Goal: Transaction & Acquisition: Purchase product/service

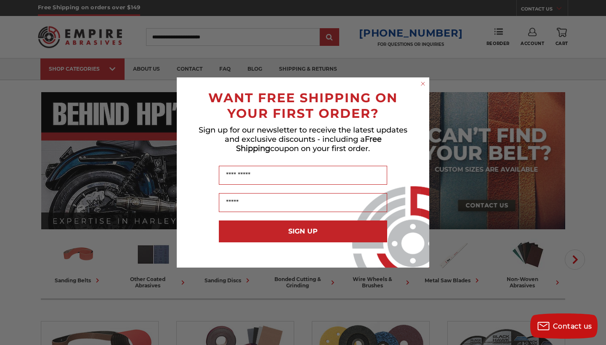
click at [423, 84] on circle "Close dialog" at bounding box center [423, 84] width 8 height 8
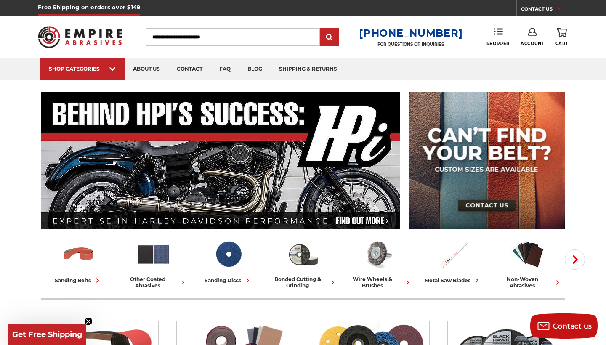
click at [537, 37] on link "Account" at bounding box center [532, 37] width 24 height 19
click at [536, 53] on link "Account" at bounding box center [532, 55] width 60 height 16
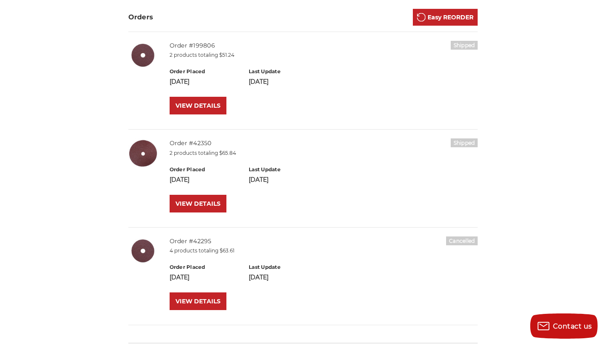
scroll to position [173, 0]
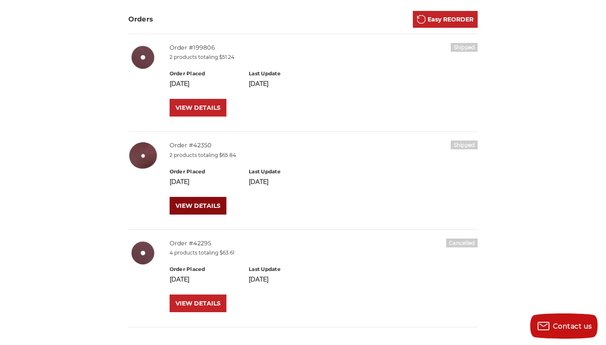
click at [179, 204] on link "VIEW DETAILS" at bounding box center [198, 206] width 57 height 18
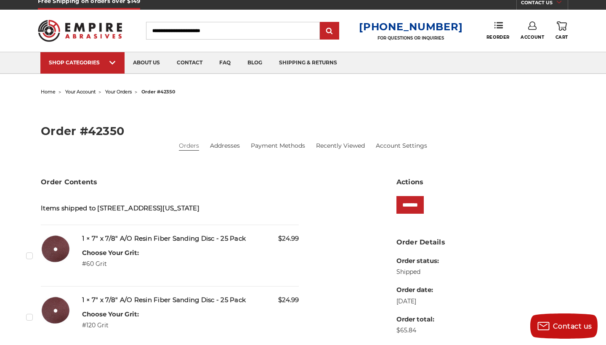
scroll to position [7, 0]
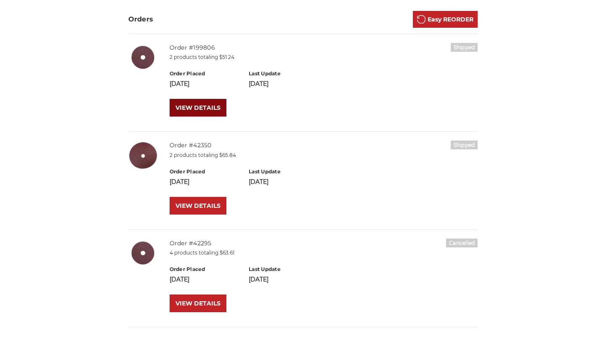
scroll to position [173, 0]
click at [192, 104] on link "VIEW DETAILS" at bounding box center [198, 108] width 57 height 18
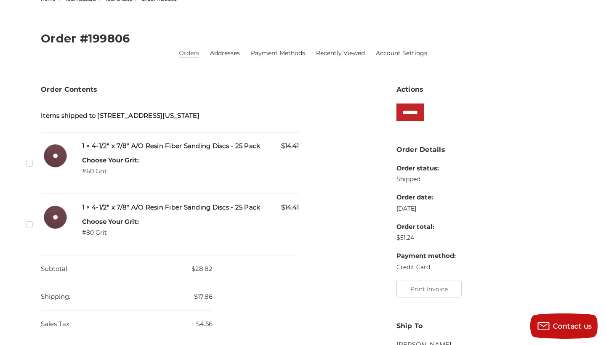
scroll to position [99, 0]
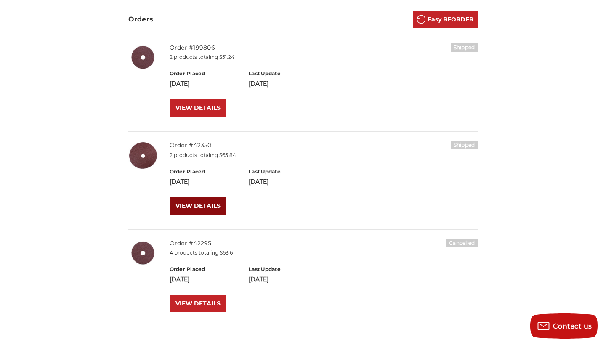
click at [205, 202] on link "VIEW DETAILS" at bounding box center [198, 206] width 57 height 18
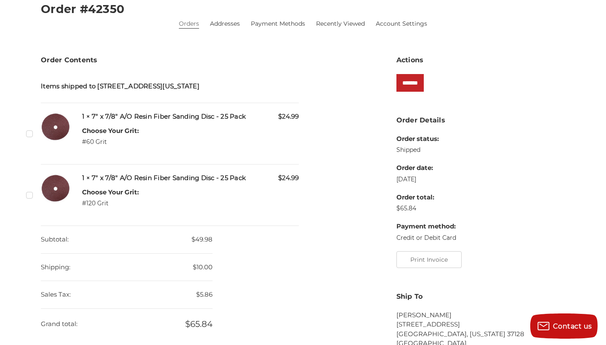
scroll to position [125, 0]
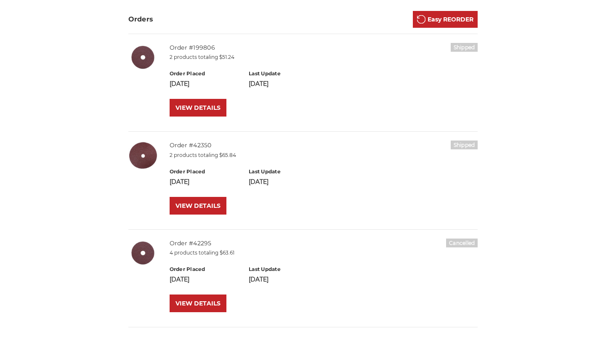
scroll to position [173, 0]
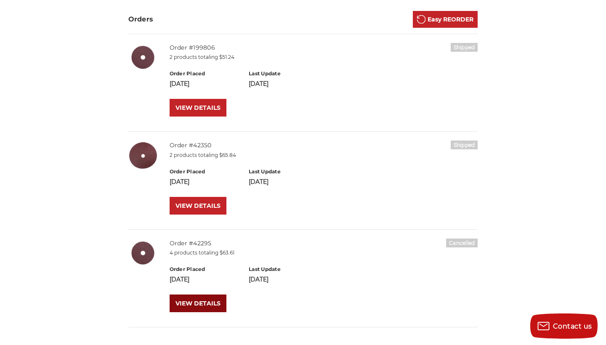
click at [201, 305] on link "VIEW DETAILS" at bounding box center [198, 304] width 57 height 18
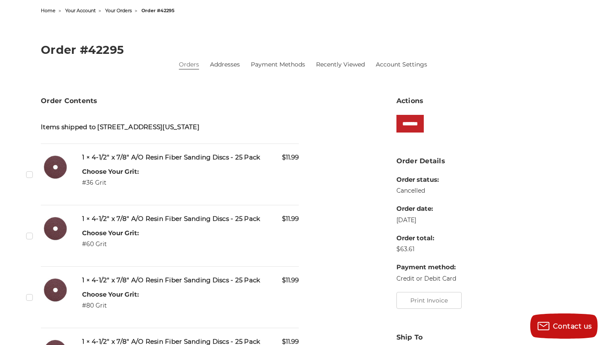
scroll to position [77, 0]
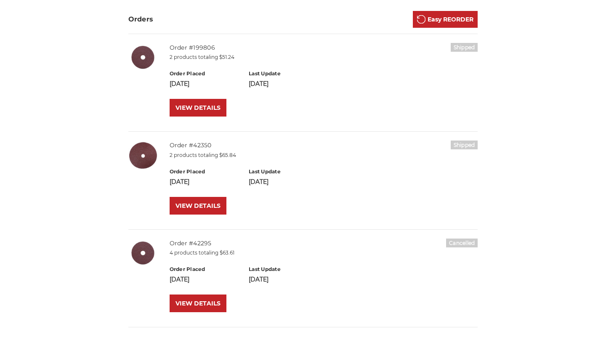
scroll to position [173, 0]
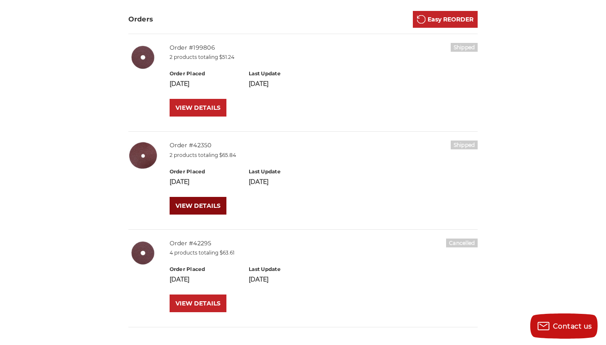
click at [201, 204] on link "VIEW DETAILS" at bounding box center [198, 206] width 57 height 18
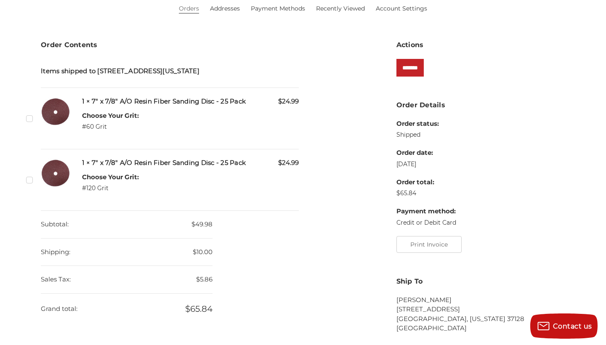
scroll to position [143, 0]
click at [30, 123] on label "Checkbox 126990 label" at bounding box center [30, 118] width 9 height 9
click at [32, 184] on label "Checkbox 126991 label" at bounding box center [30, 179] width 9 height 9
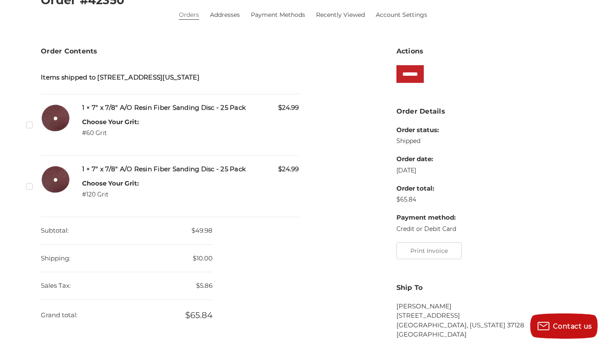
scroll to position [134, 0]
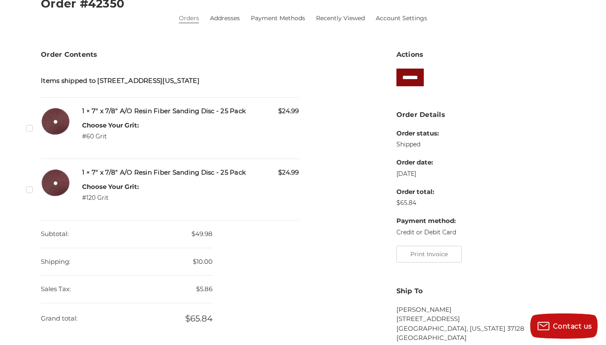
click at [424, 78] on input "*******" at bounding box center [409, 78] width 27 height 18
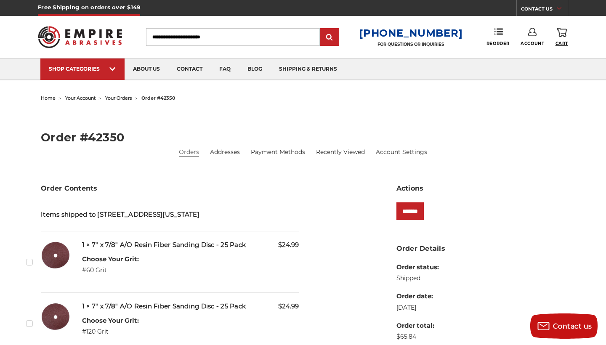
click at [563, 42] on span "Cart" at bounding box center [561, 43] width 13 height 5
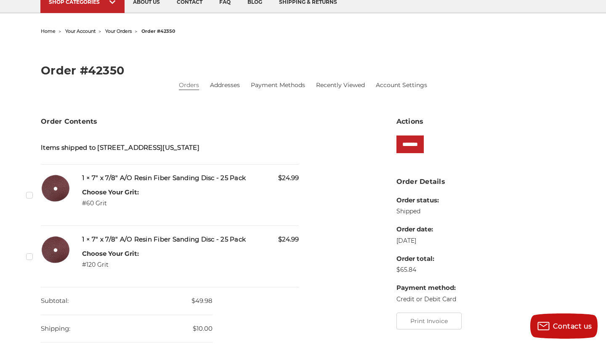
scroll to position [67, 0]
click at [29, 199] on label "Checkbox 126990 label" at bounding box center [30, 194] width 9 height 9
click at [29, 260] on label "Checkbox 126991 label" at bounding box center [30, 256] width 9 height 9
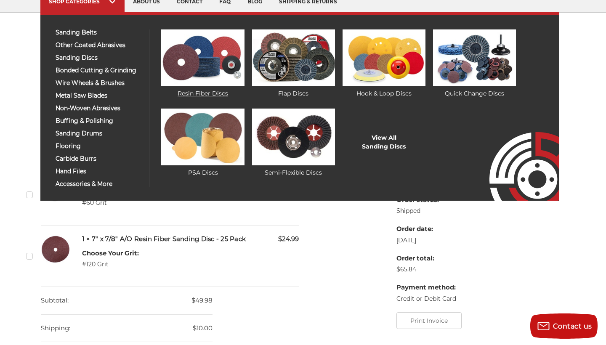
click at [214, 61] on img at bounding box center [202, 57] width 83 height 57
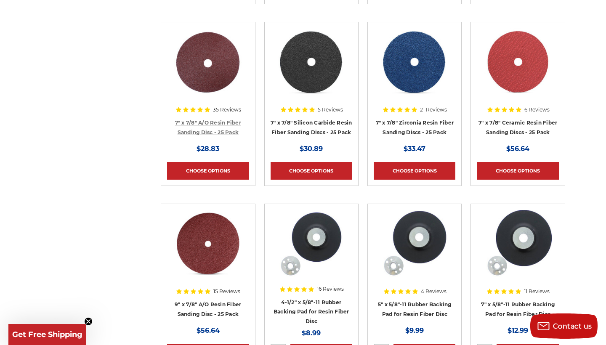
scroll to position [528, 0]
click at [217, 168] on link "Choose Options" at bounding box center [208, 171] width 82 height 18
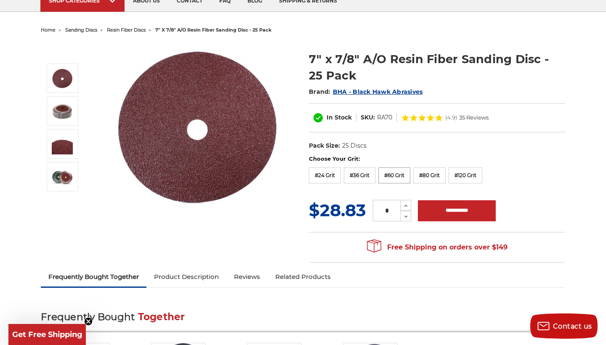
click at [397, 172] on label "#60 Grit" at bounding box center [394, 175] width 32 height 16
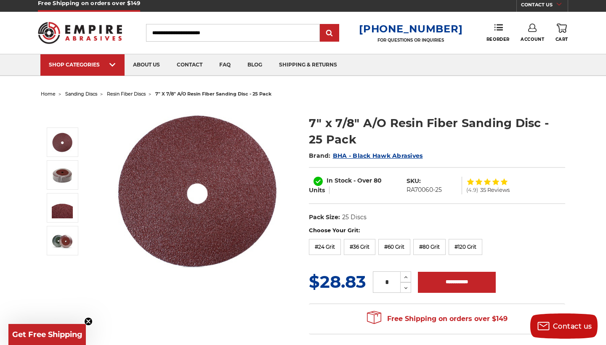
scroll to position [5, 0]
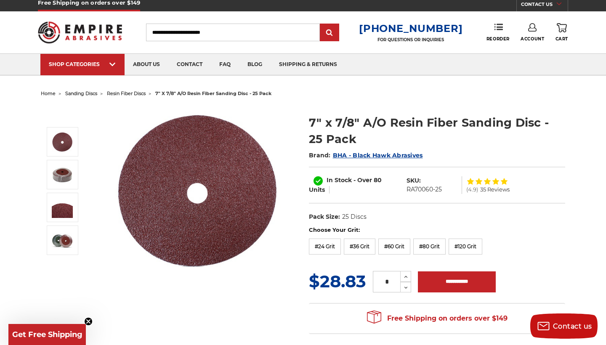
click at [563, 30] on icon at bounding box center [562, 27] width 10 height 9
click at [441, 246] on label "#80 Grit" at bounding box center [429, 247] width 32 height 16
click at [454, 281] on input "**********" at bounding box center [457, 281] width 78 height 21
type input "**********"
click at [563, 30] on icon at bounding box center [562, 27] width 10 height 9
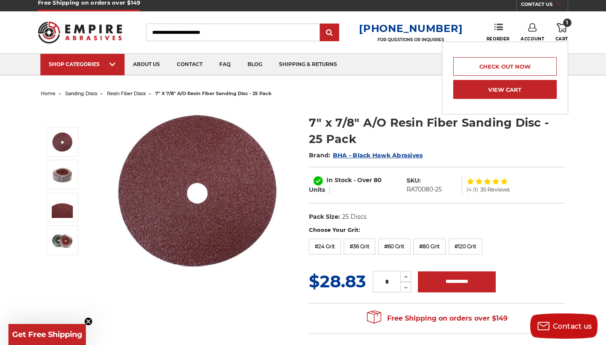
click at [531, 90] on link "View Cart" at bounding box center [505, 89] width 104 height 19
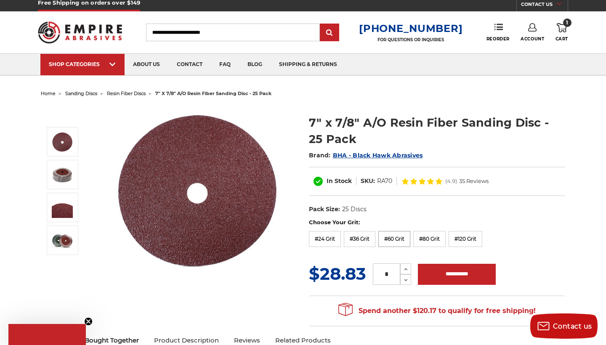
click at [393, 235] on label "#60 Grit" at bounding box center [394, 239] width 32 height 16
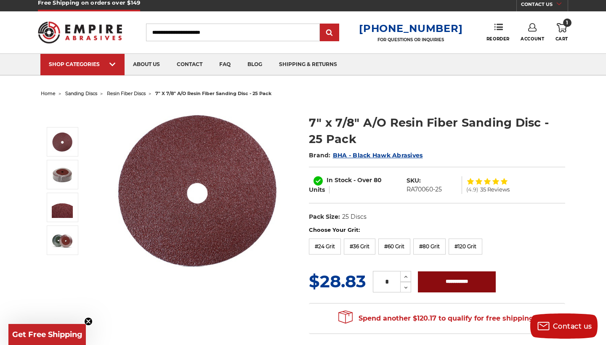
click at [437, 279] on input "**********" at bounding box center [457, 281] width 78 height 21
type input "**********"
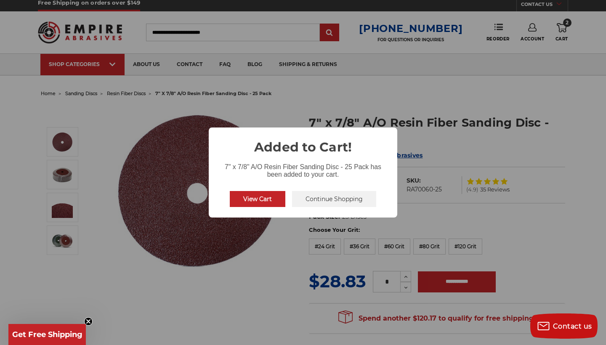
click at [250, 198] on button "View Cart" at bounding box center [258, 199] width 56 height 16
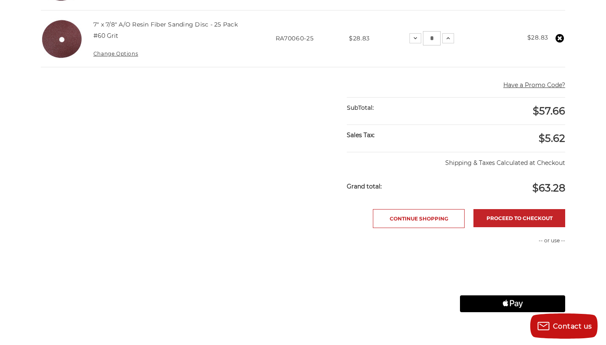
scroll to position [269, 0]
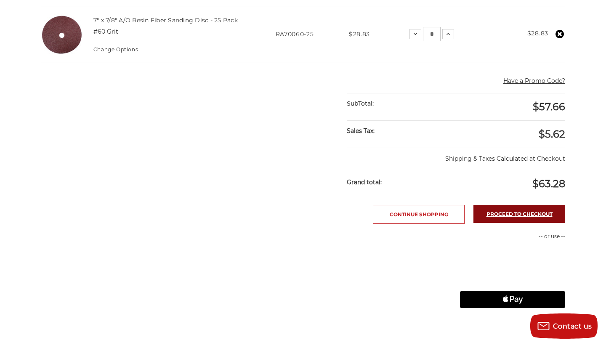
click at [510, 212] on link "Proceed to checkout" at bounding box center [519, 214] width 92 height 18
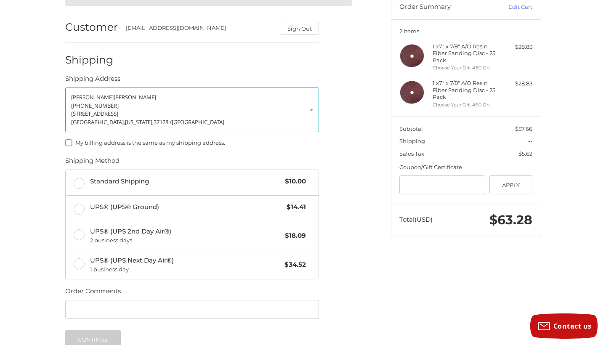
scroll to position [93, 0]
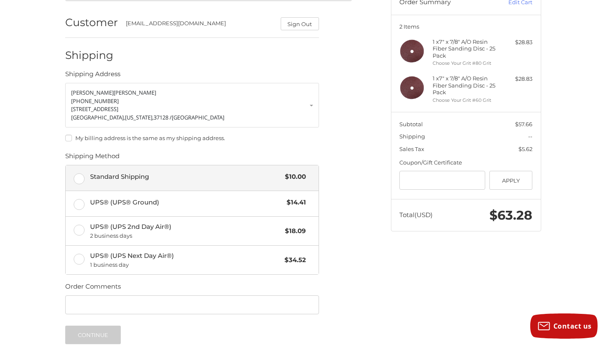
click at [77, 175] on label "Standard Shipping $10.00" at bounding box center [192, 177] width 253 height 25
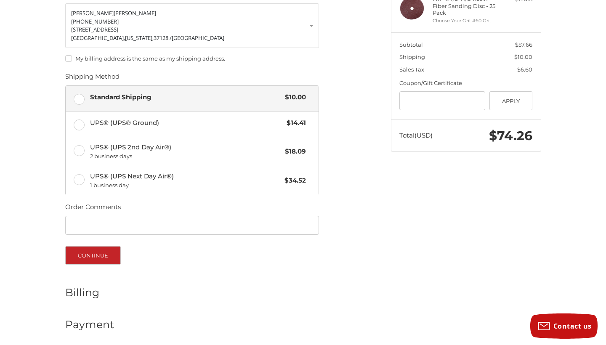
scroll to position [172, 0]
click at [89, 253] on button "Continue" at bounding box center [93, 256] width 56 height 19
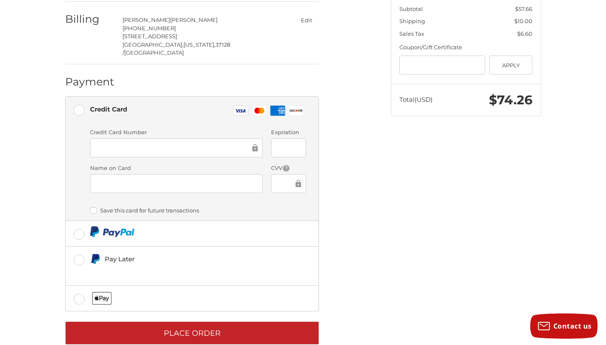
scroll to position [208, 0]
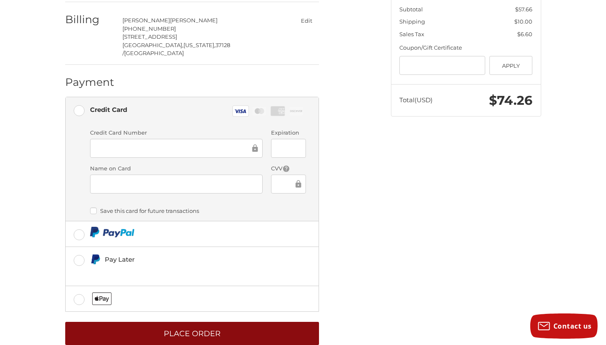
click at [191, 322] on button "Place Order" at bounding box center [192, 333] width 254 height 23
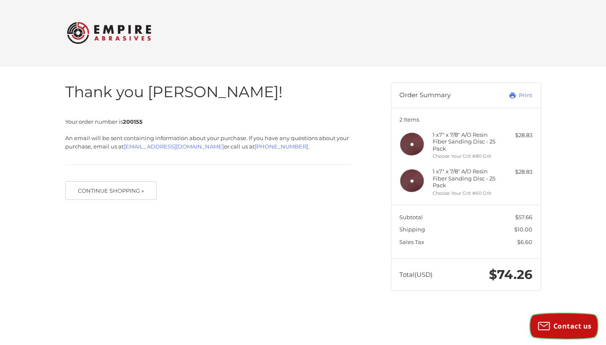
click at [568, 325] on span "Contact us" at bounding box center [572, 325] width 38 height 9
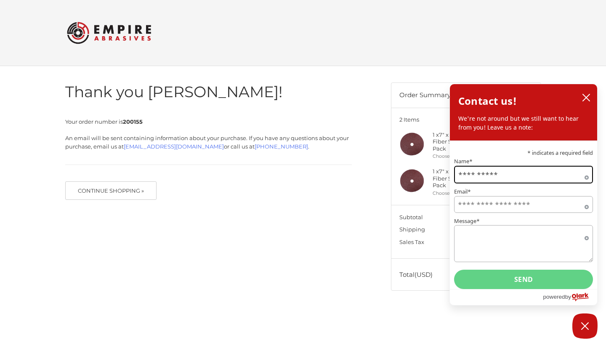
type input "**********"
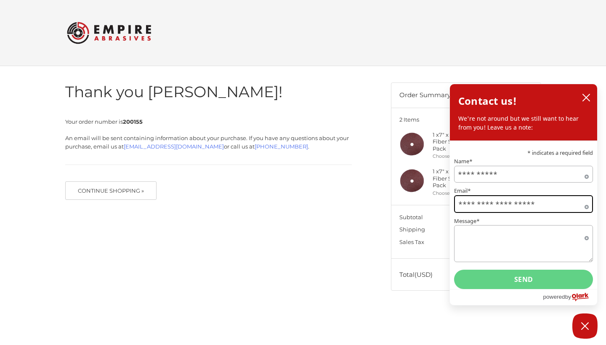
type input "**********"
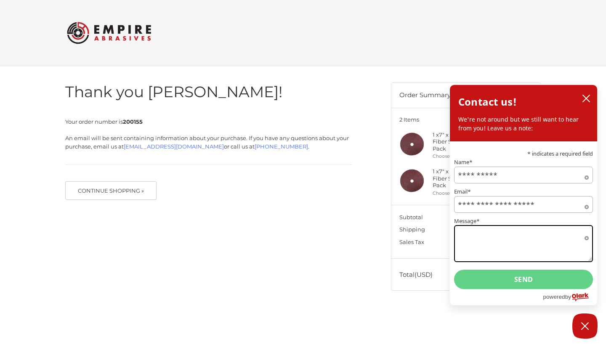
click at [571, 254] on textarea "Message*" at bounding box center [523, 243] width 139 height 37
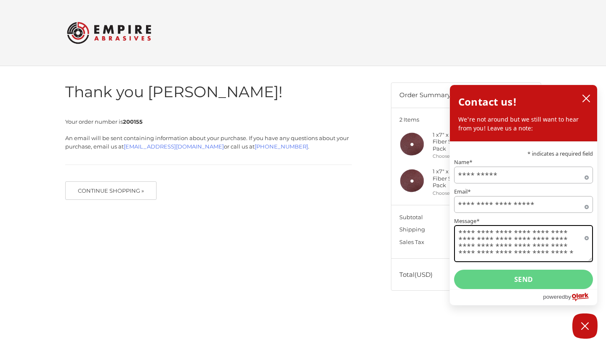
type textarea "**********"
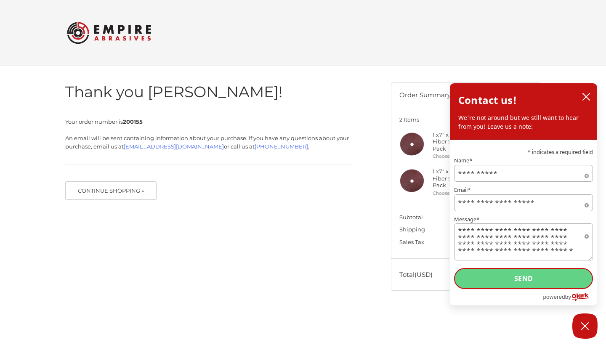
click at [535, 281] on button "Send" at bounding box center [523, 278] width 139 height 21
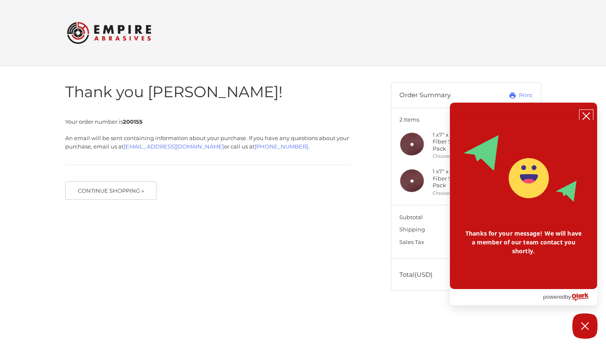
click at [587, 118] on icon "close chatbox" at bounding box center [586, 116] width 7 height 7
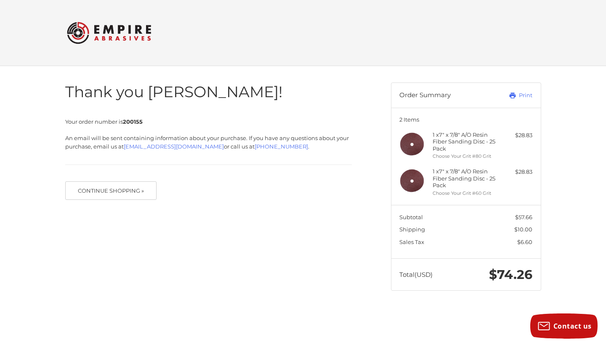
click at [283, 17] on h2 at bounding box center [303, 32] width 472 height 33
